Goal: Task Accomplishment & Management: Manage account settings

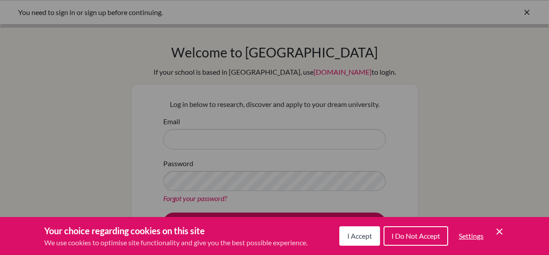
click at [494, 233] on icon "Cookie Control Close Icon" at bounding box center [499, 231] width 11 height 11
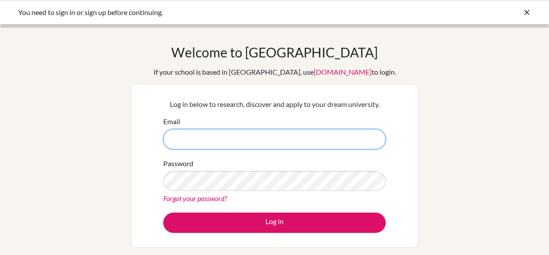
click at [211, 138] on input "Email" at bounding box center [274, 139] width 222 height 20
type input "[EMAIL_ADDRESS][DOMAIN_NAME]"
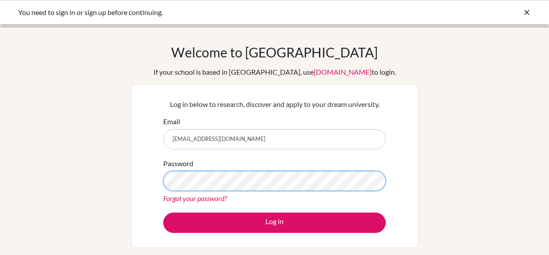
click at [163, 213] on button "Log in" at bounding box center [274, 223] width 222 height 20
